Goal: Transaction & Acquisition: Purchase product/service

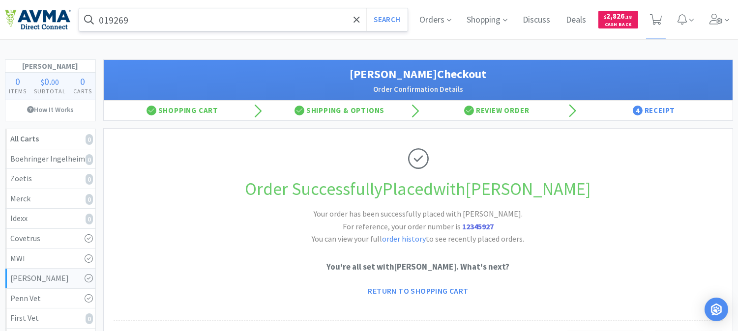
click at [149, 20] on input "019269" at bounding box center [243, 19] width 328 height 23
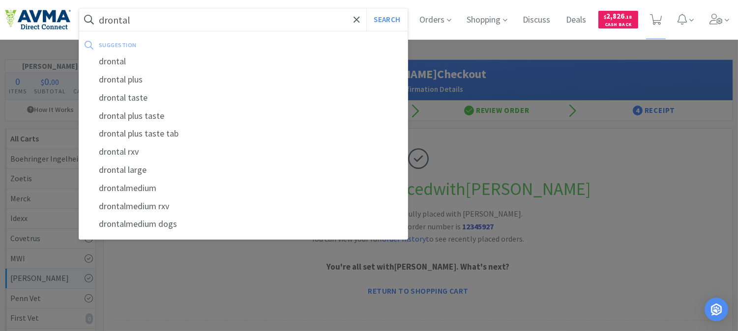
type input "drontal"
click at [366, 8] on button "Search" at bounding box center [386, 19] width 41 height 23
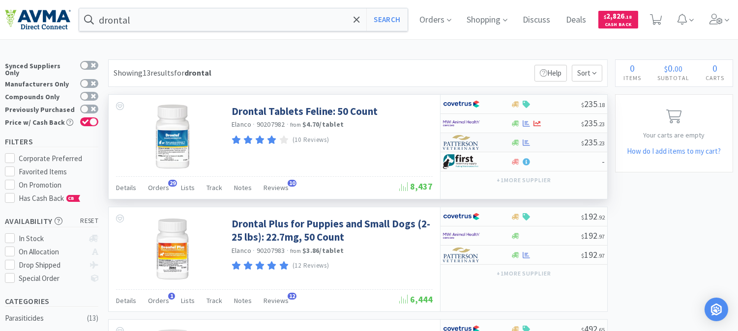
click at [461, 144] on img at bounding box center [461, 142] width 37 height 15
select select "1"
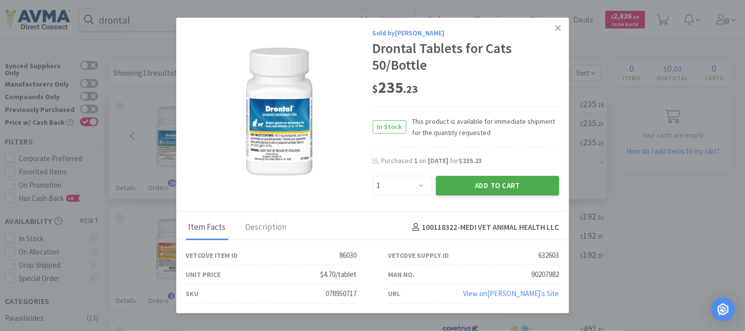
click at [492, 185] on button "Add to Cart" at bounding box center [497, 186] width 123 height 20
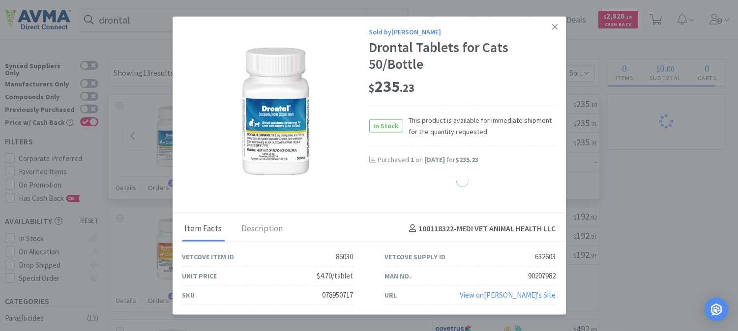
select select "1"
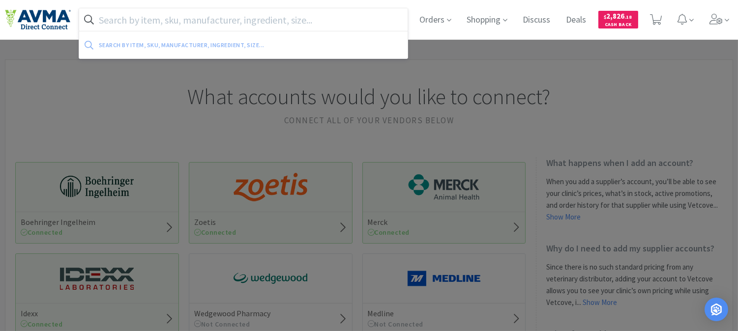
click at [264, 17] on input "text" at bounding box center [243, 19] width 328 height 23
paste input "083419"
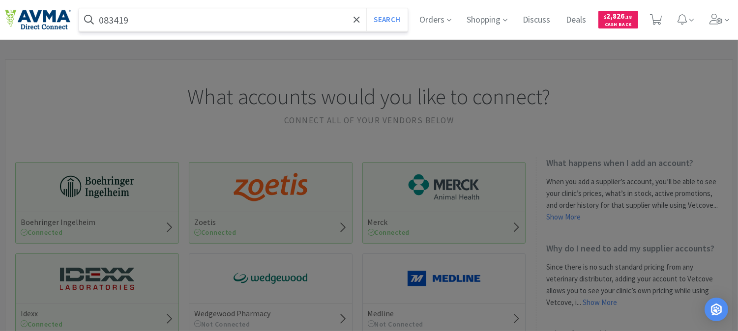
type input "083419"
click at [366, 8] on button "Search" at bounding box center [386, 19] width 41 height 23
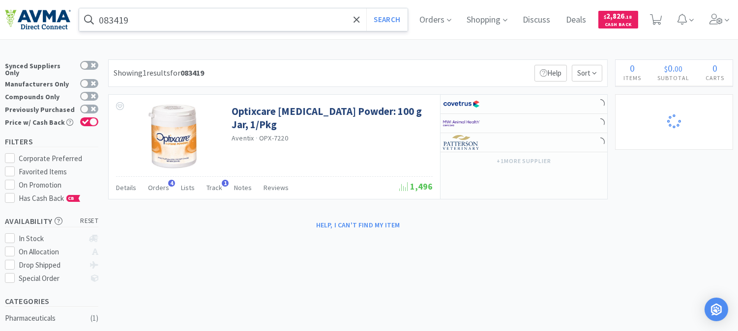
select select "1"
